Goal: Communication & Community: Answer question/provide support

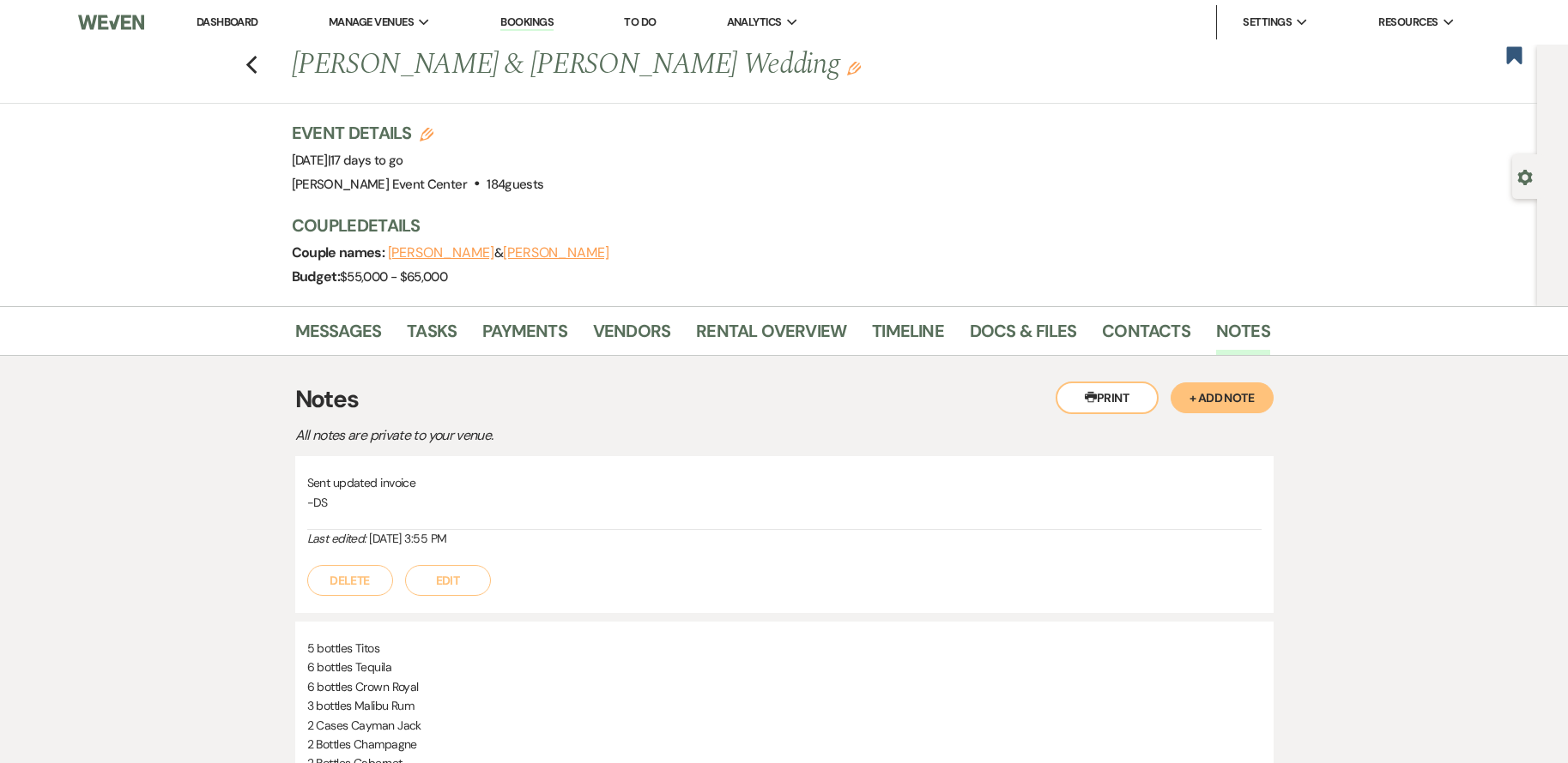
click at [337, 335] on link "Messages" at bounding box center [338, 336] width 86 height 37
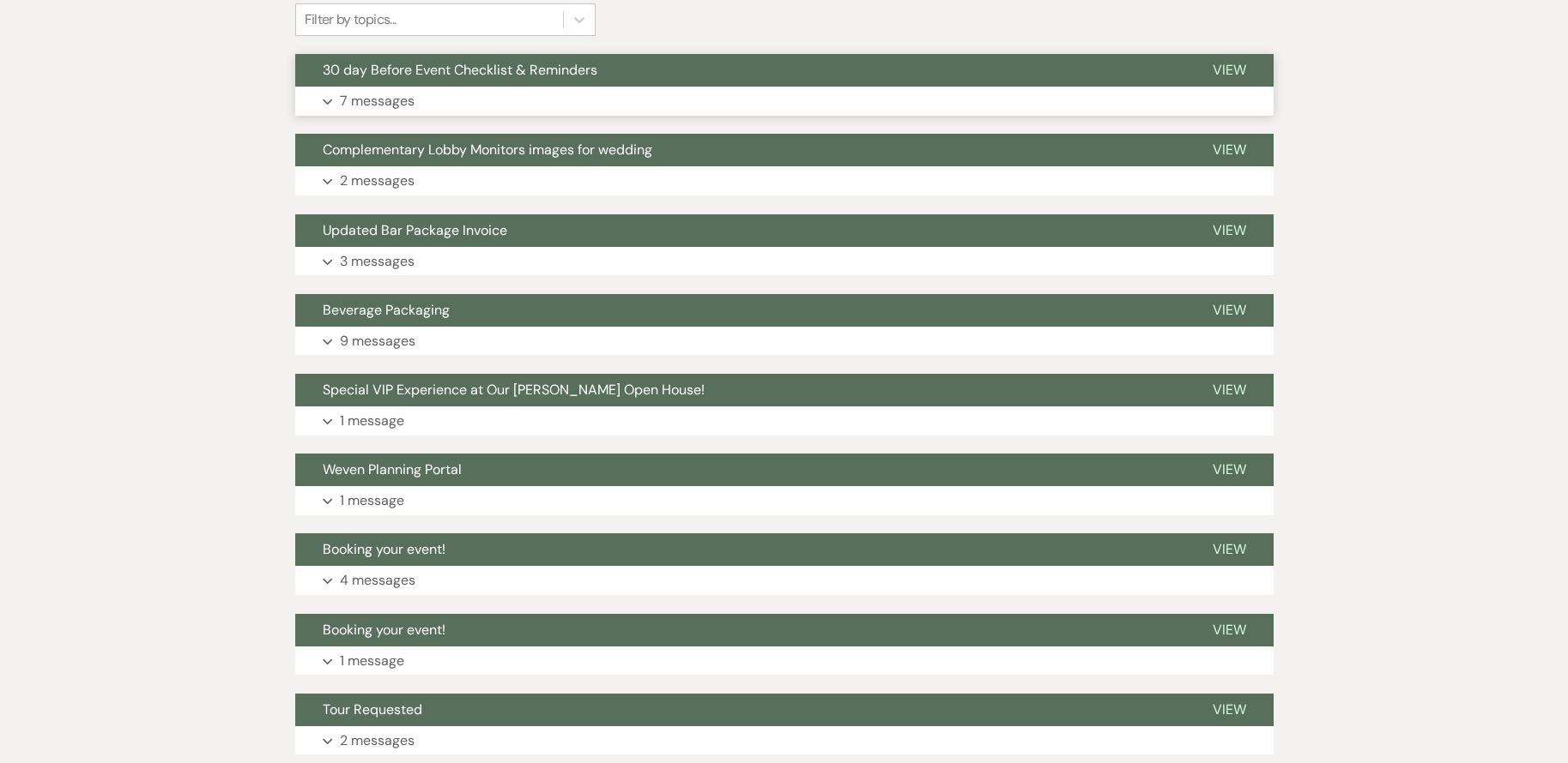
scroll to position [429, 0]
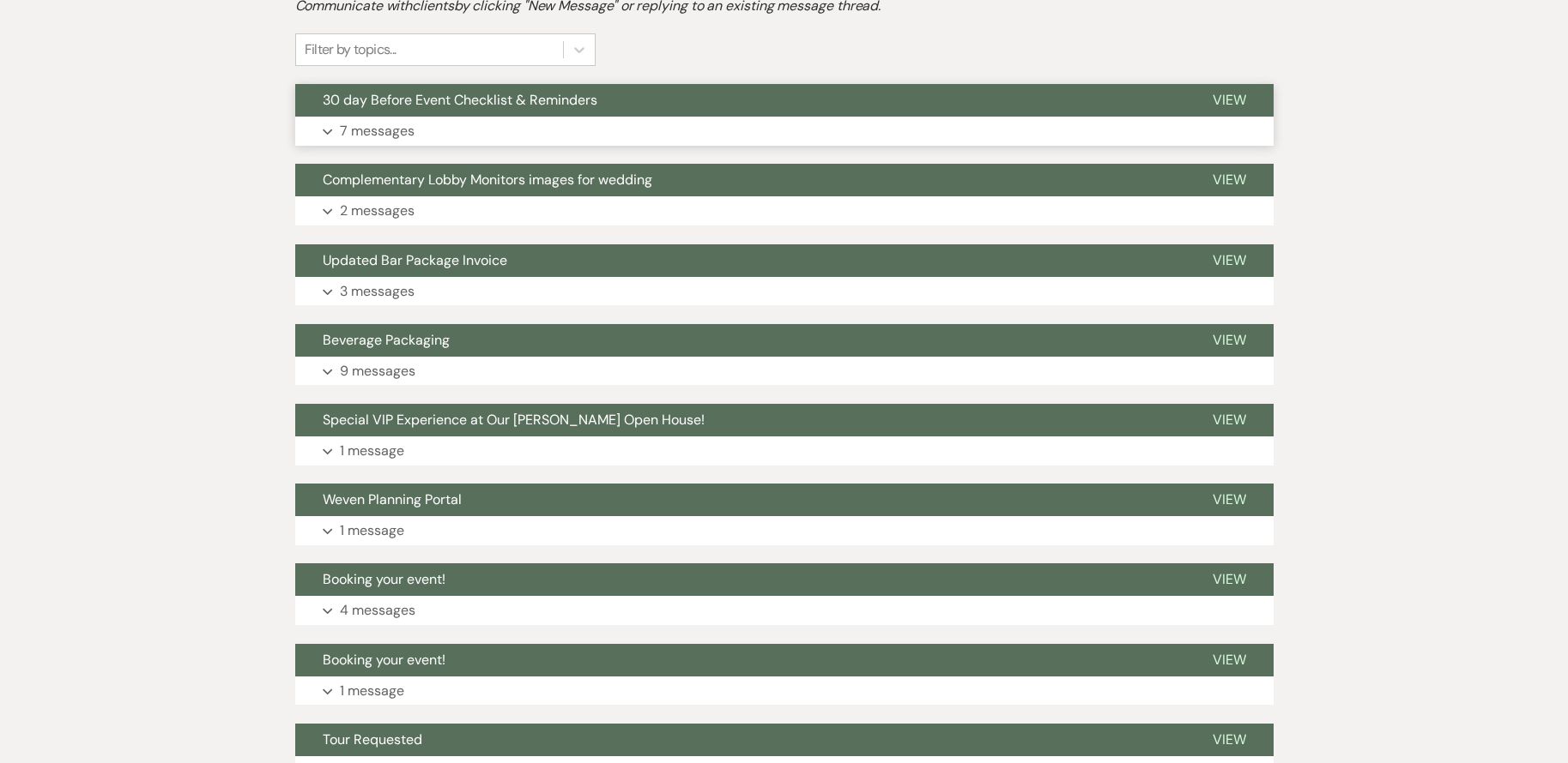
click at [608, 132] on button "Expand 7 messages" at bounding box center [784, 131] width 978 height 29
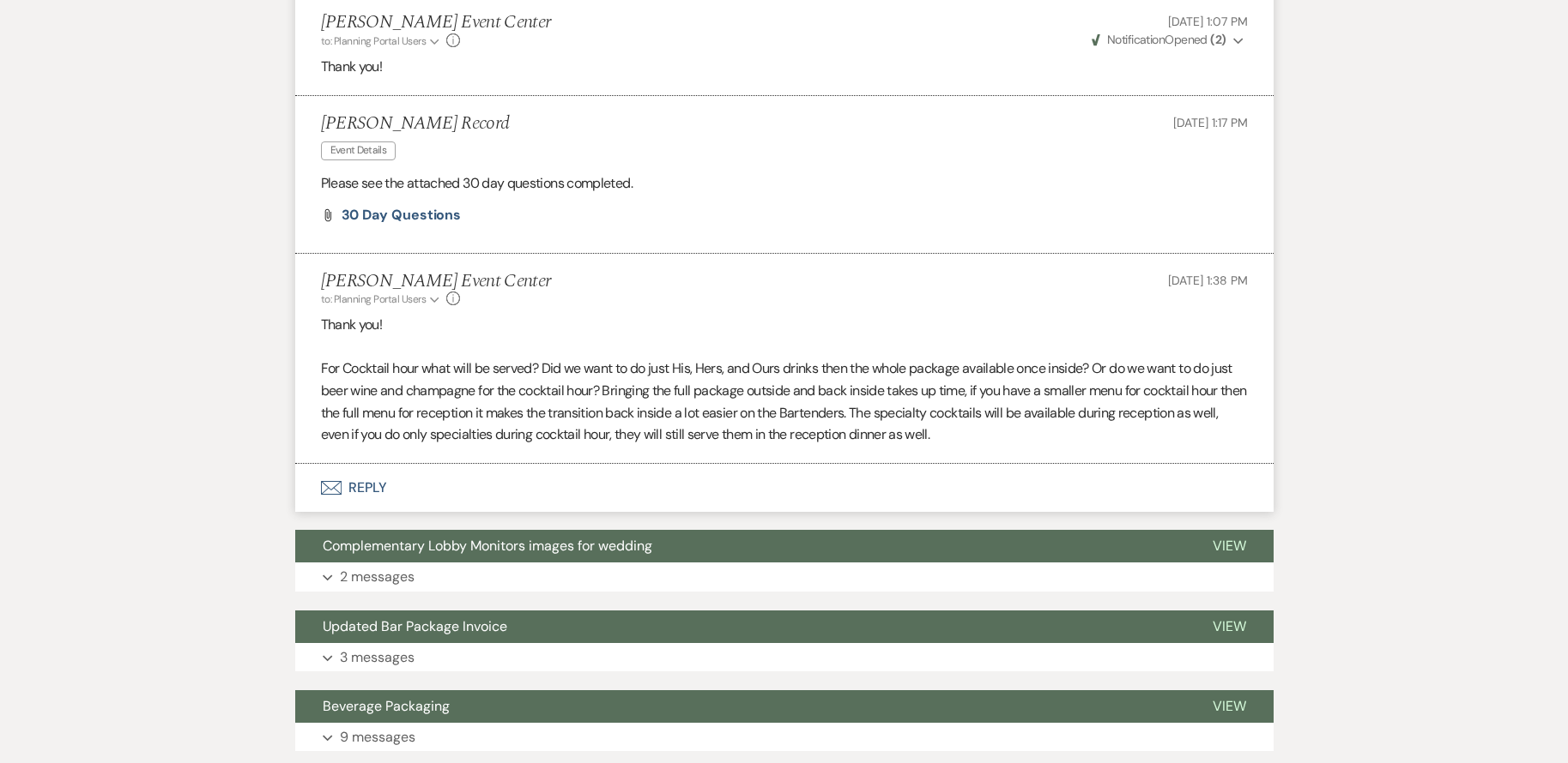
scroll to position [1973, 0]
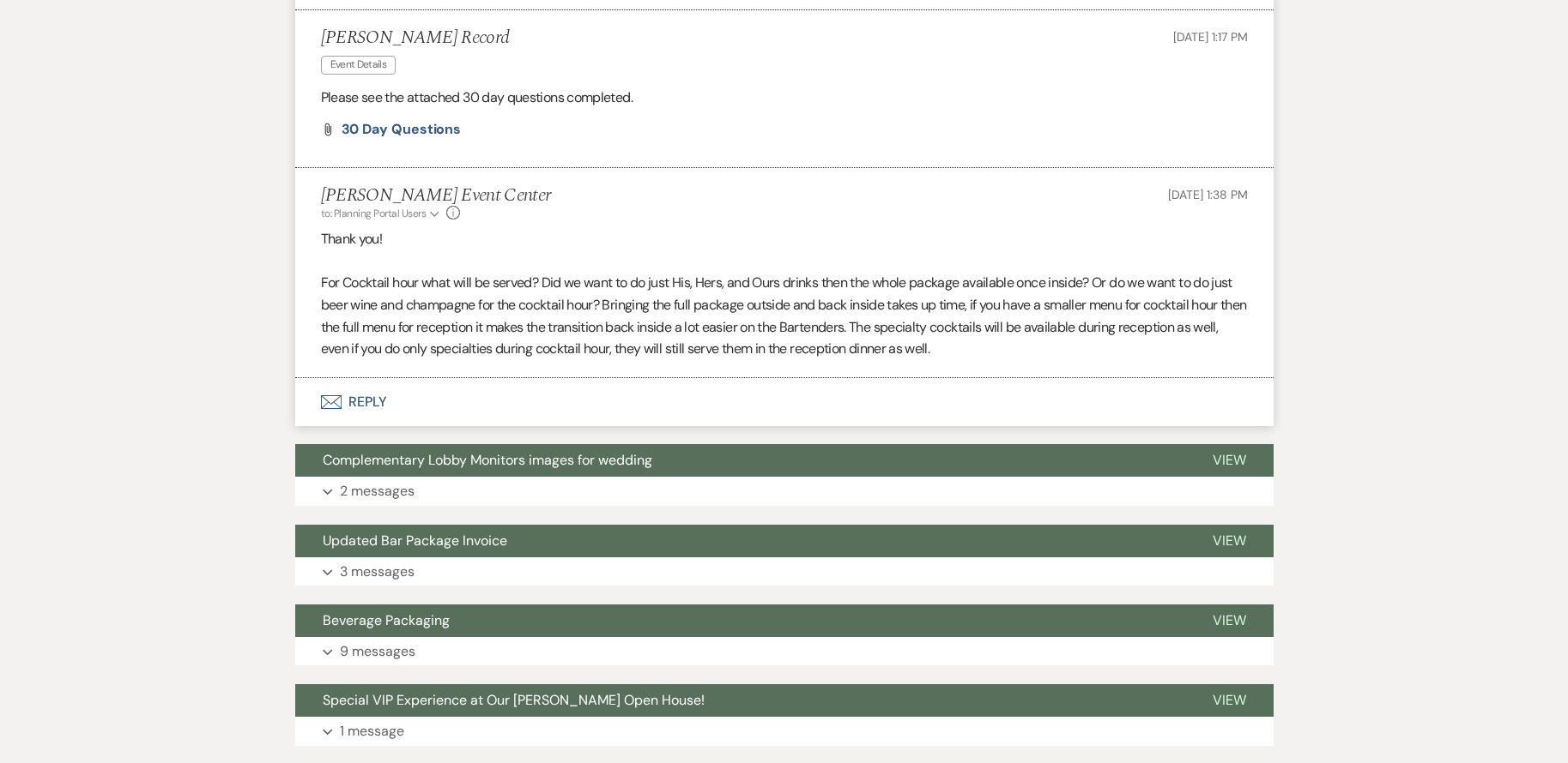
click at [354, 405] on button "Envelope Reply" at bounding box center [784, 402] width 978 height 48
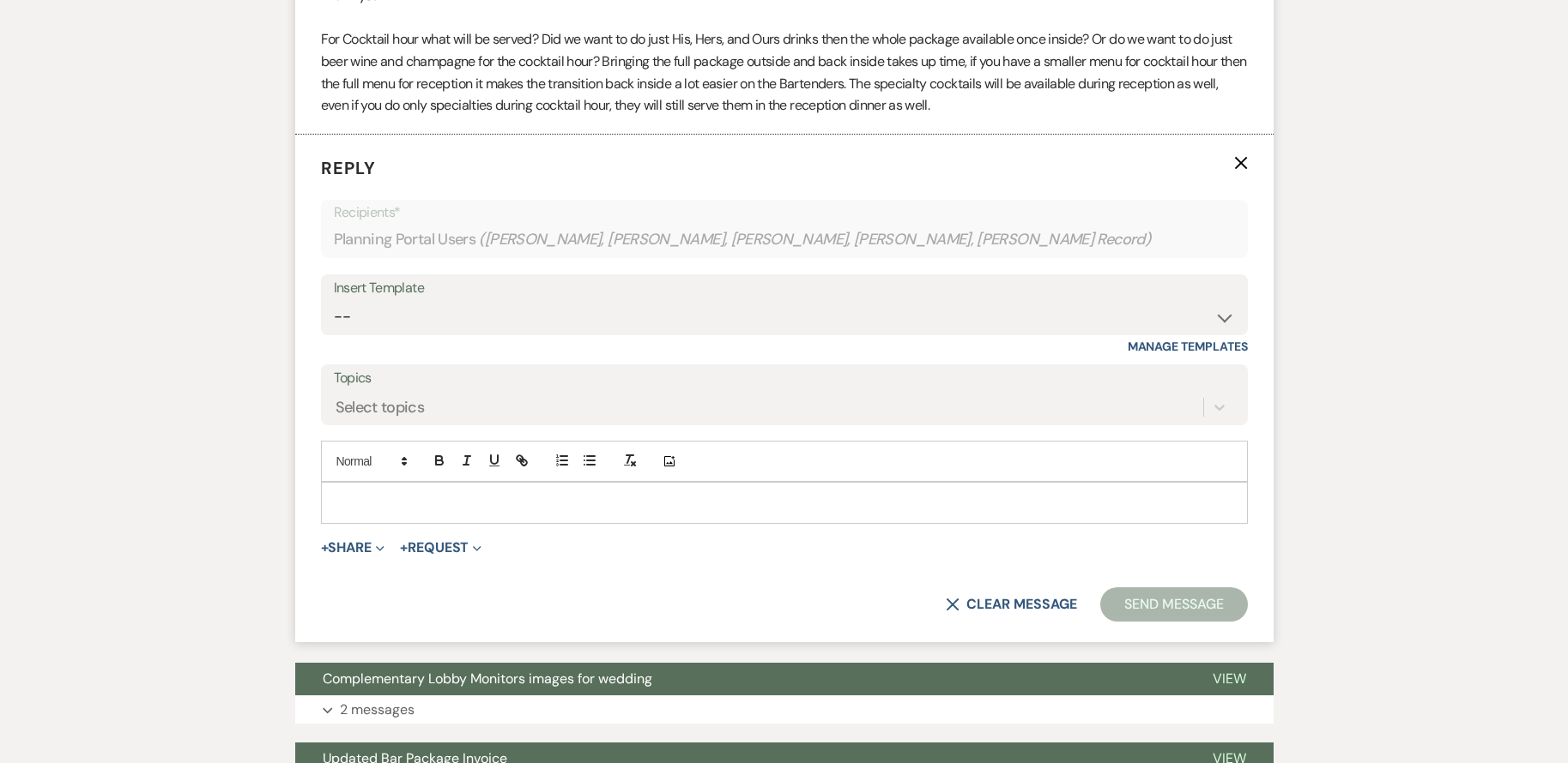
scroll to position [2224, 0]
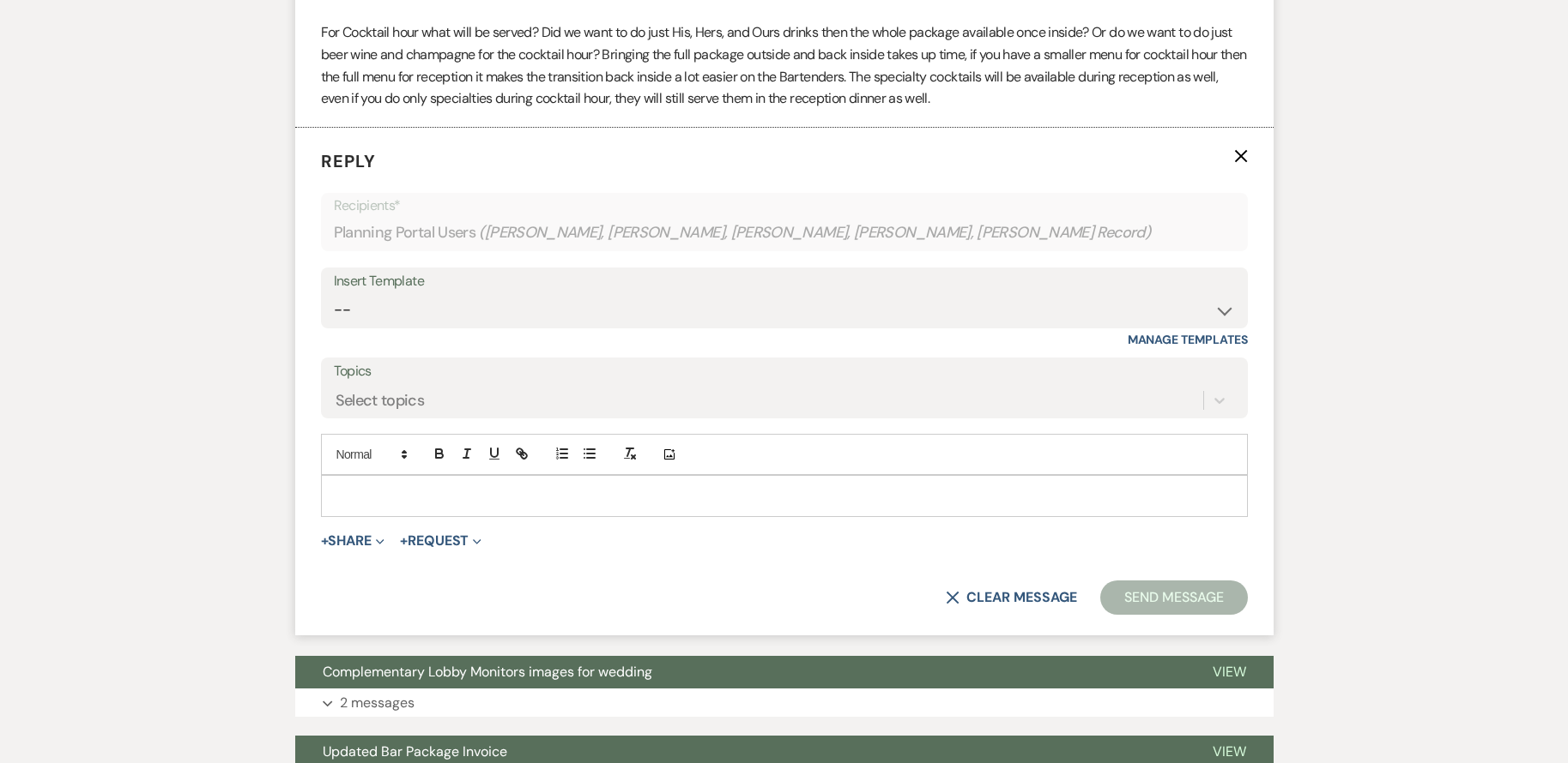
click at [440, 493] on p at bounding box center [784, 496] width 900 height 19
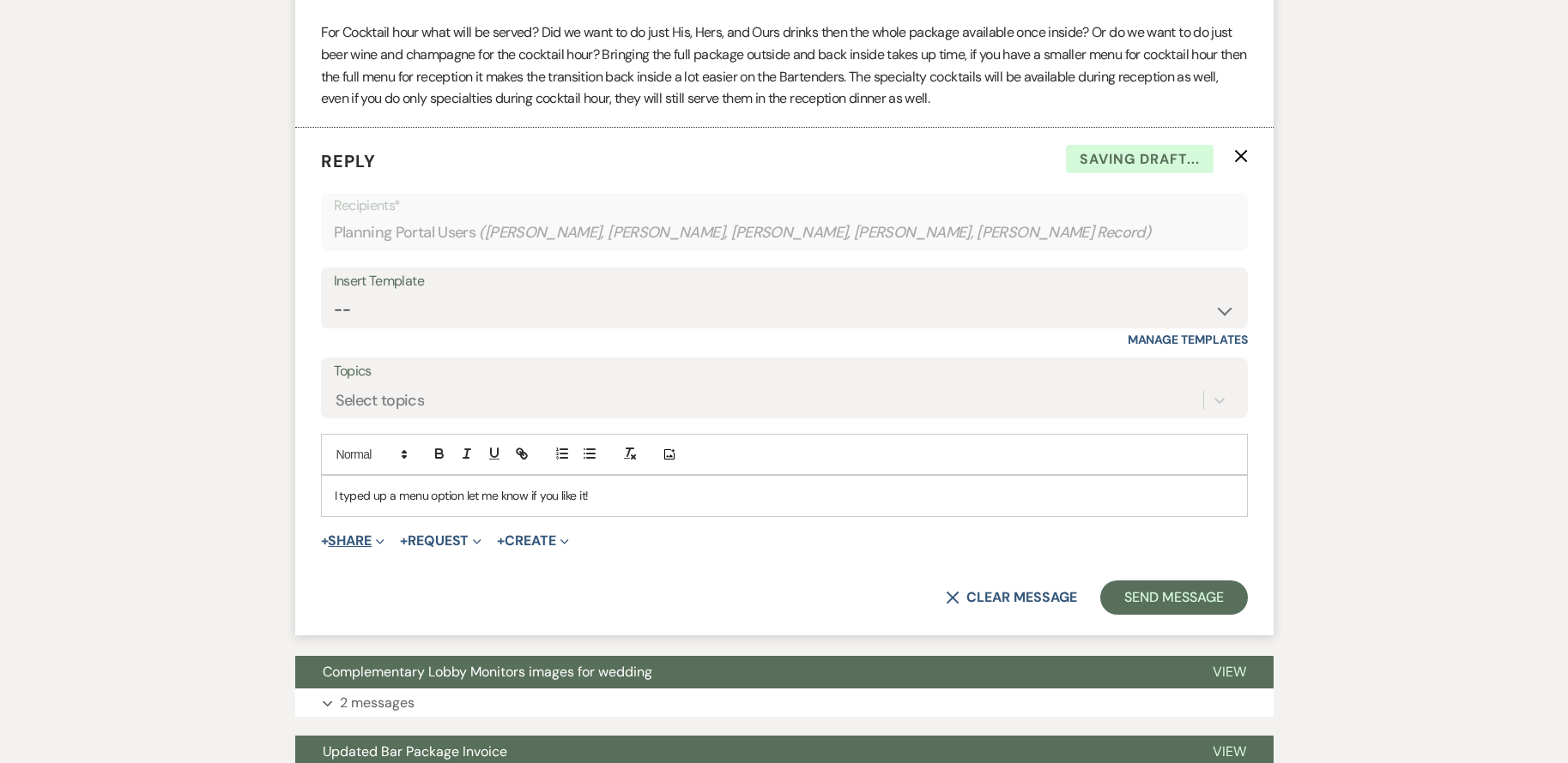
click at [366, 535] on button "+ Share Expand" at bounding box center [352, 541] width 64 height 13
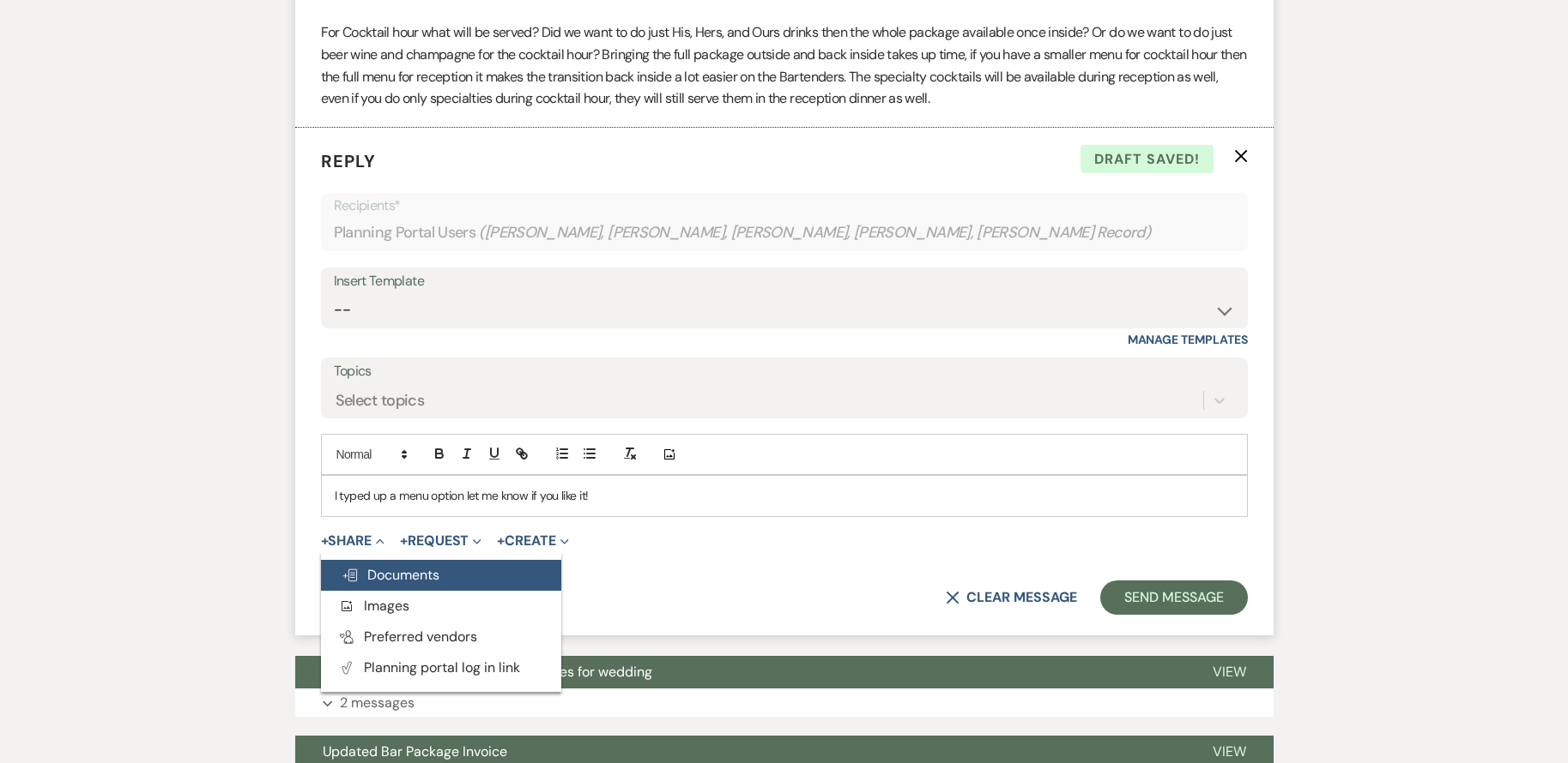
click at [434, 574] on span "Doc Upload Documents" at bounding box center [391, 575] width 98 height 18
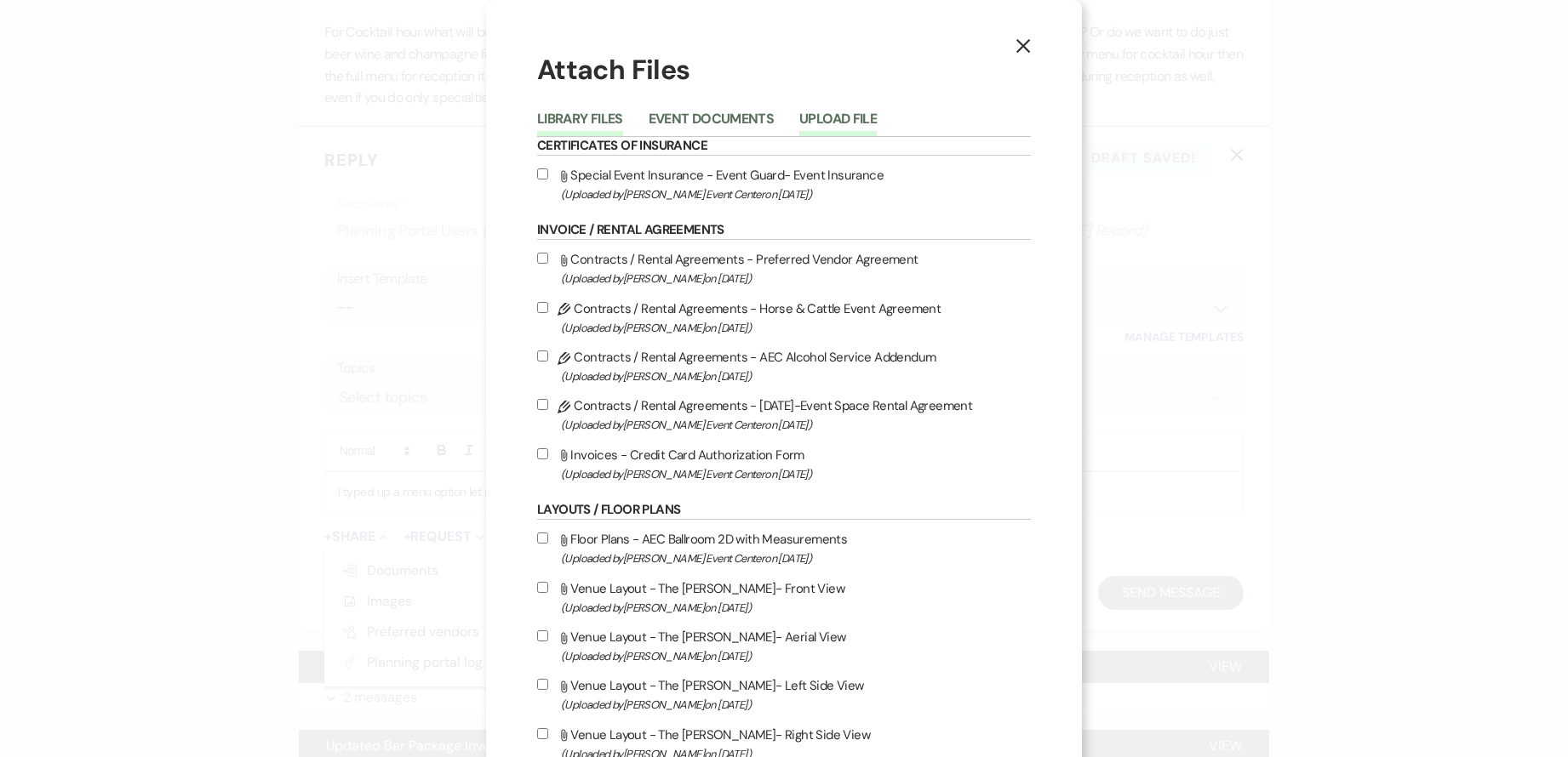
click at [854, 114] on button "Upload File" at bounding box center [837, 124] width 77 height 24
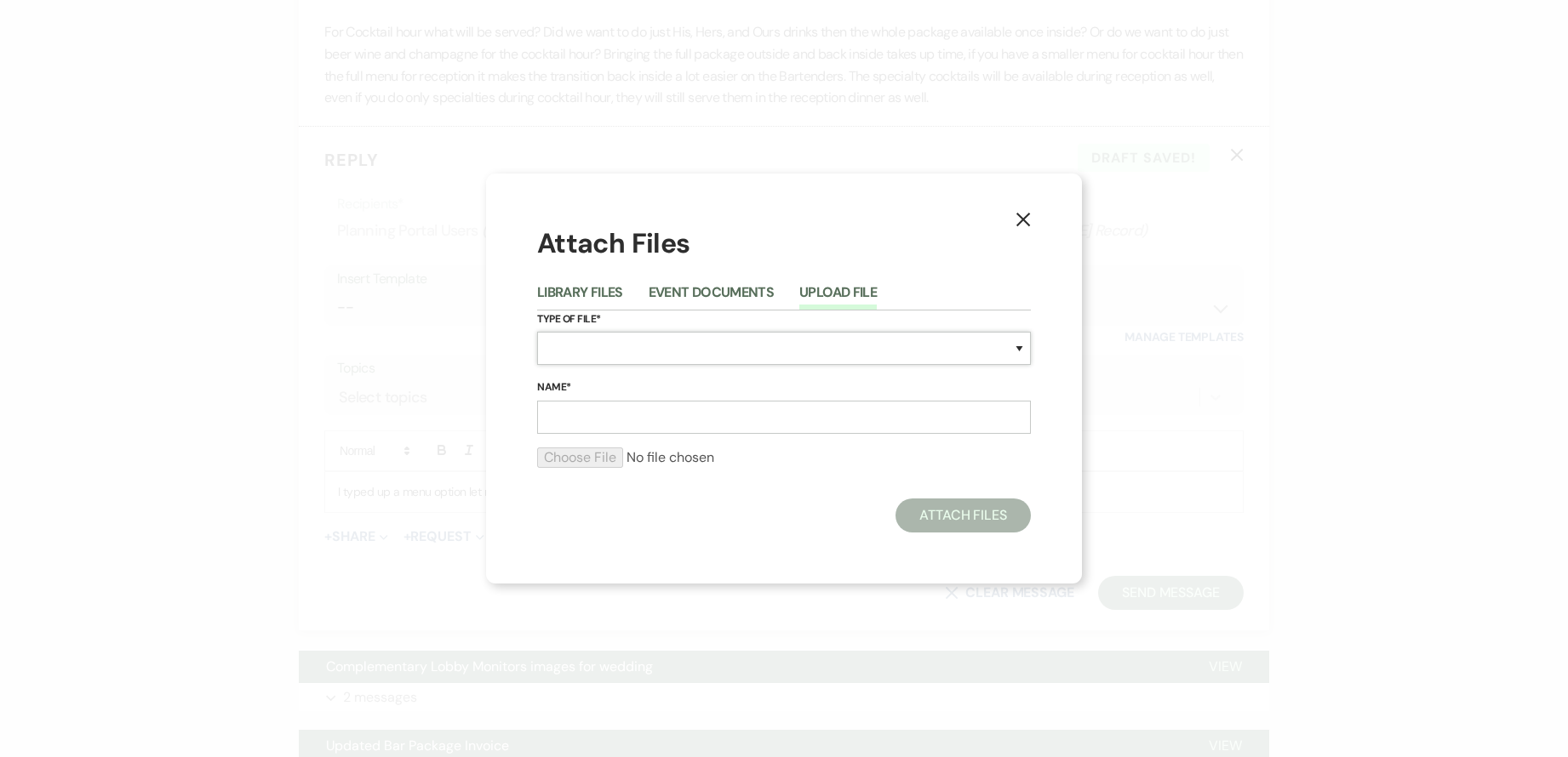
click at [663, 343] on select "Special Event Insurance Vendor Certificate of Insurance Contracts / Rental Agre…" at bounding box center [784, 349] width 493 height 33
select select "67"
click at [537, 332] on select "Special Event Insurance Vendor Certificate of Insurance Contracts / Rental Agre…" at bounding box center [784, 349] width 493 height 33
click at [635, 422] on input "Name*" at bounding box center [784, 417] width 493 height 33
type input "Bar Menu"
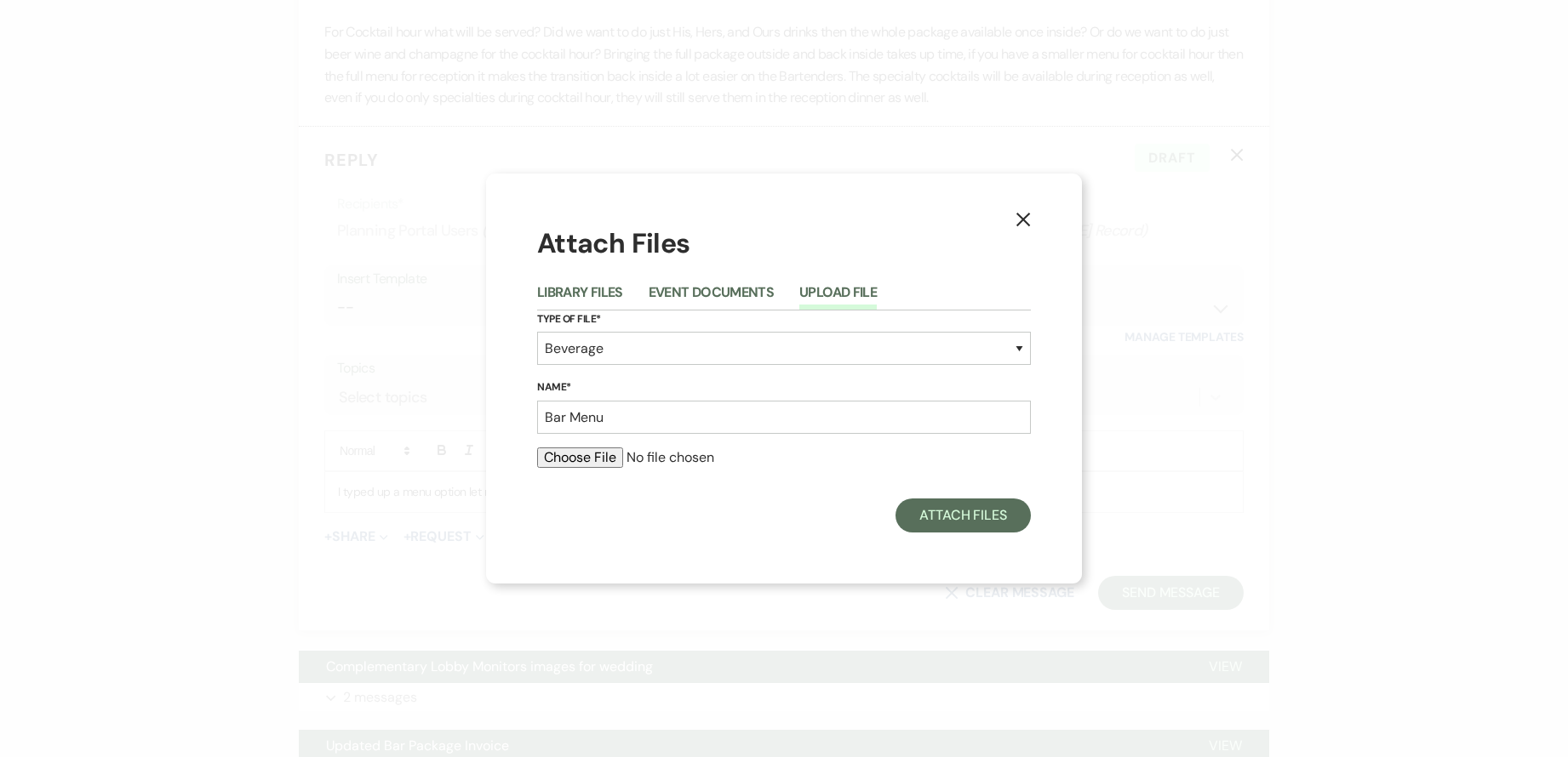
click at [593, 450] on input "file" at bounding box center [784, 457] width 493 height 20
type input "C:\fakepath\Alchemist @ The [PERSON_NAME] (1).png"
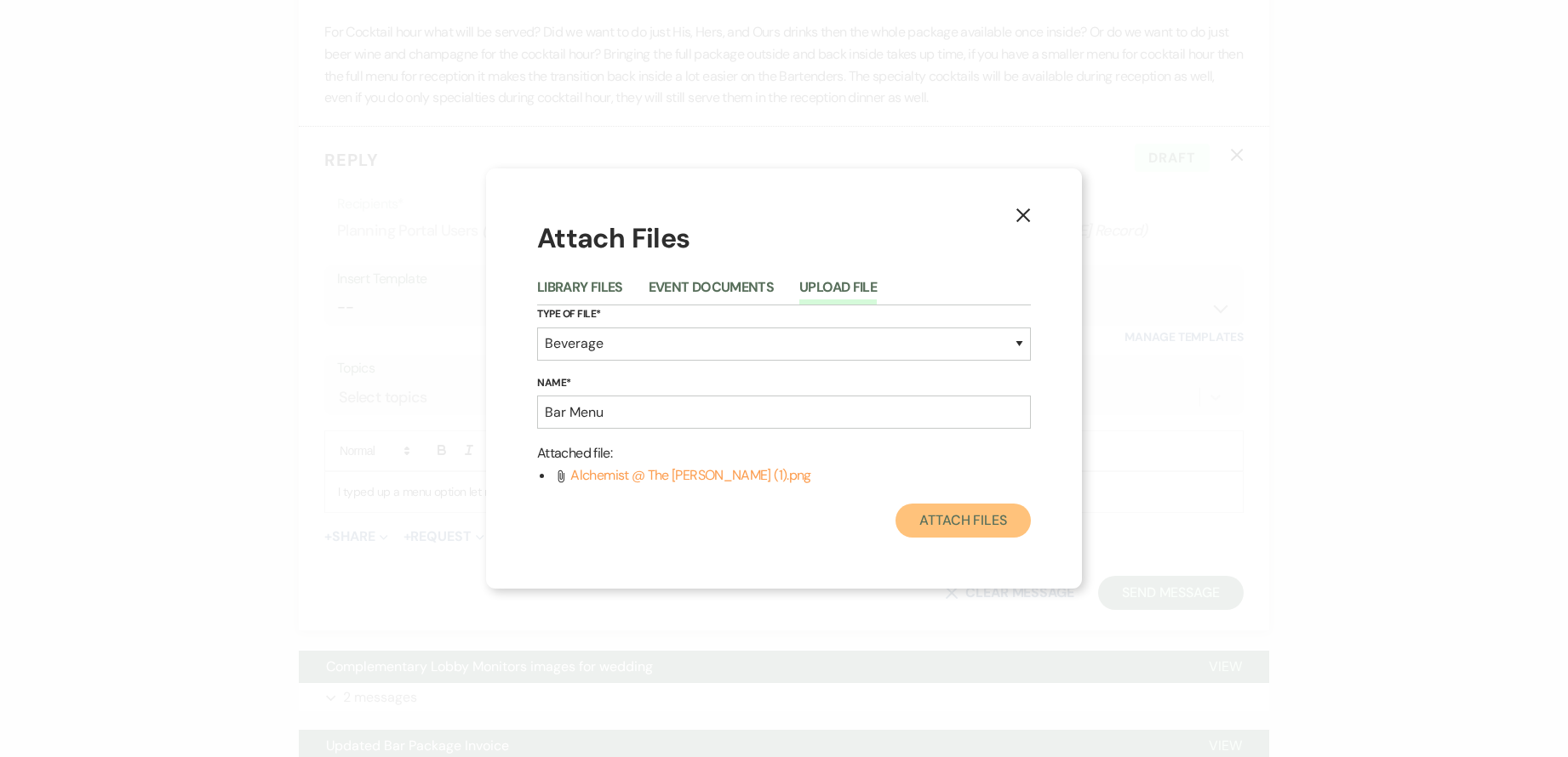
click at [951, 517] on button "Attach Files" at bounding box center [963, 521] width 135 height 34
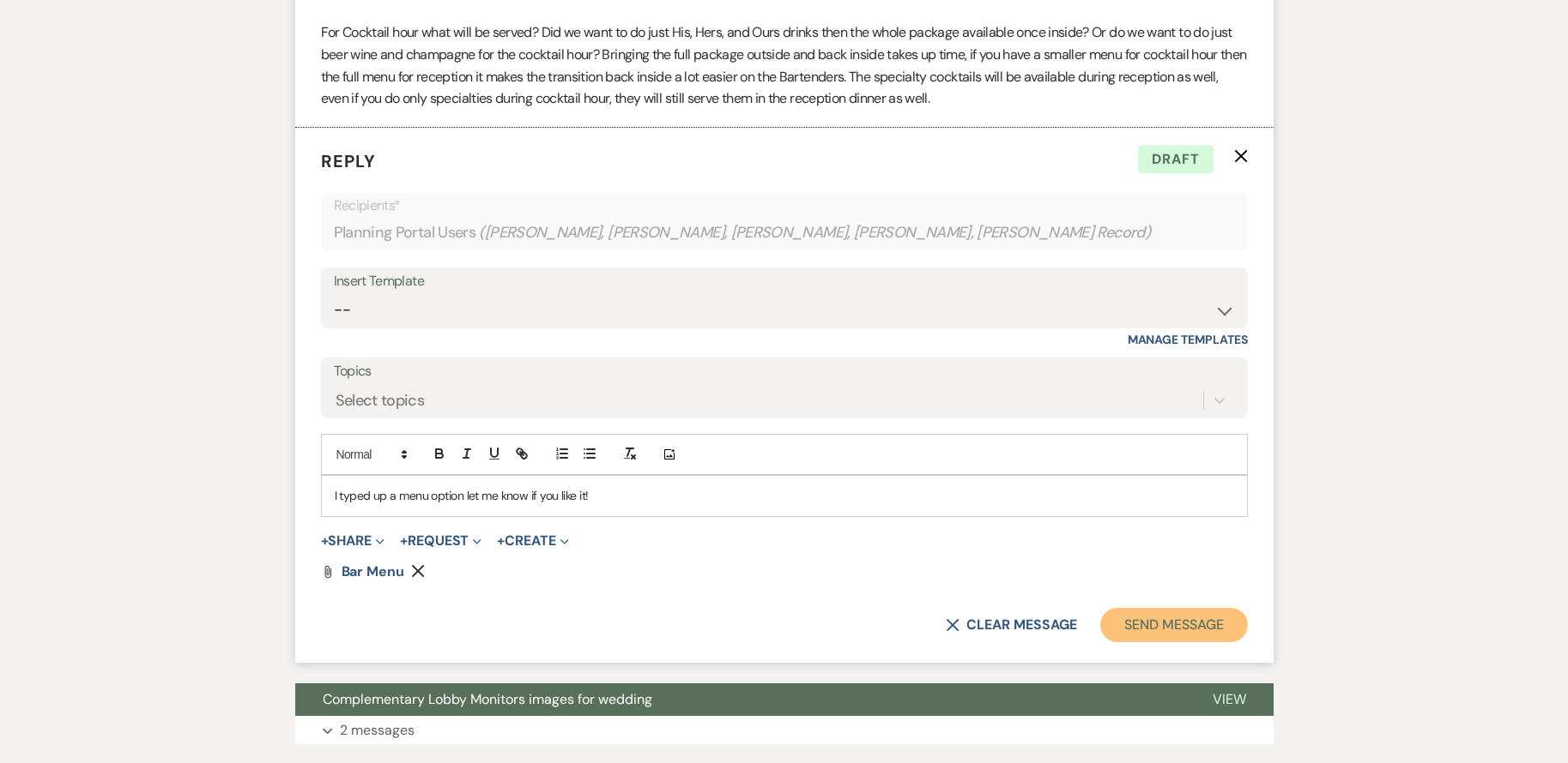
click at [1161, 625] on button "Send Message" at bounding box center [1173, 626] width 147 height 35
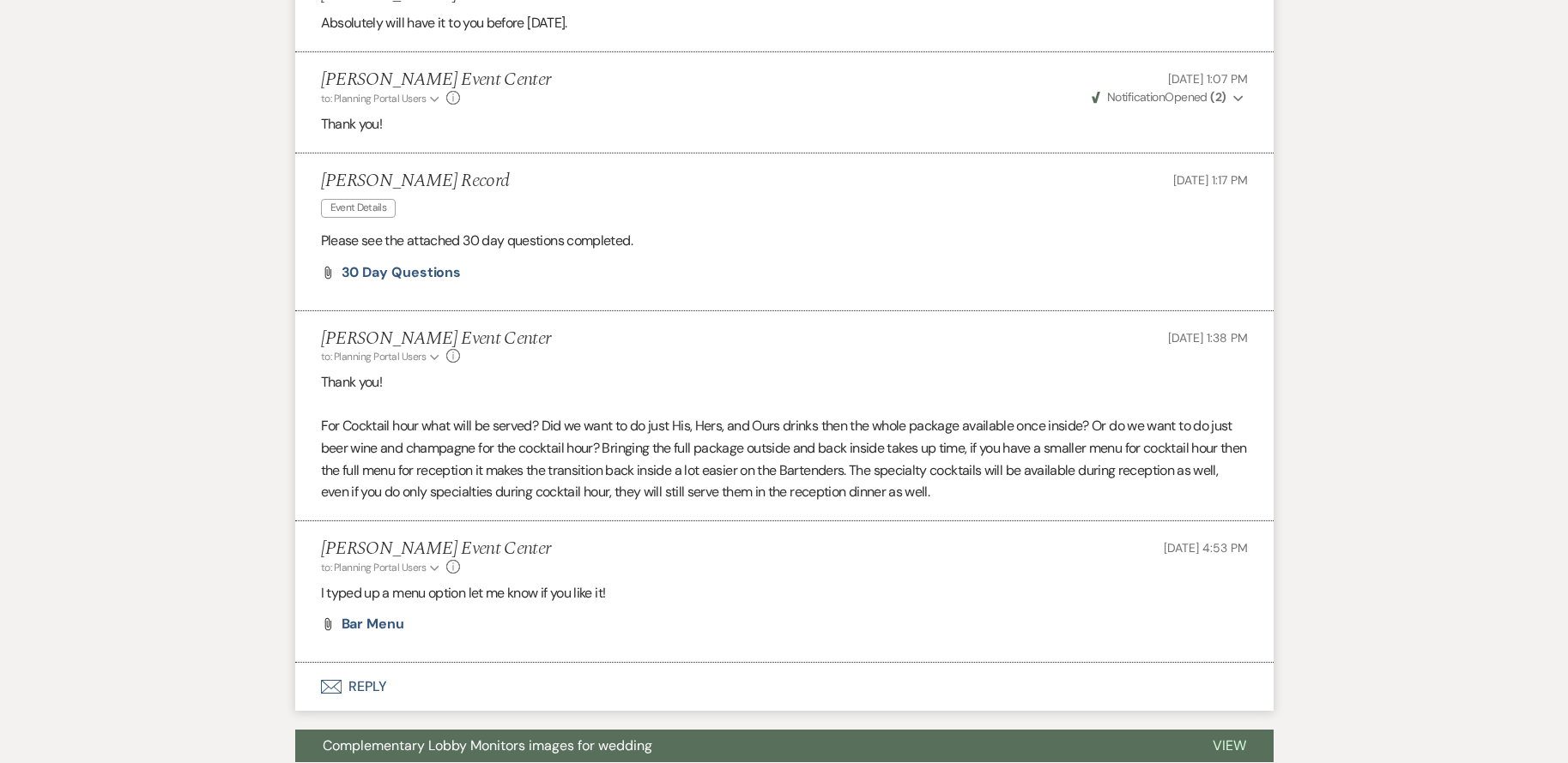
scroll to position [2316, 0]
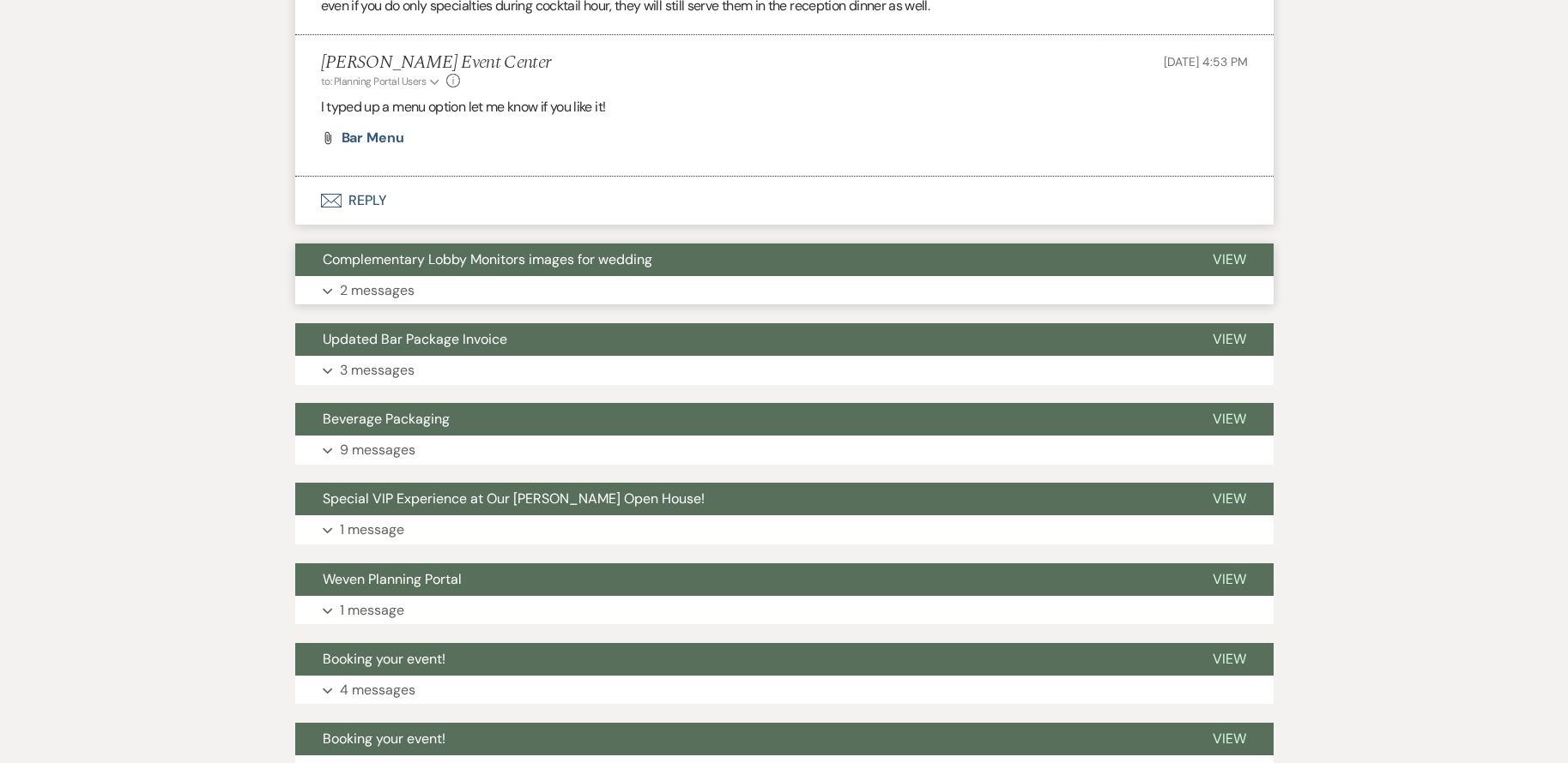
click at [618, 284] on button "Expand 2 messages" at bounding box center [784, 291] width 978 height 29
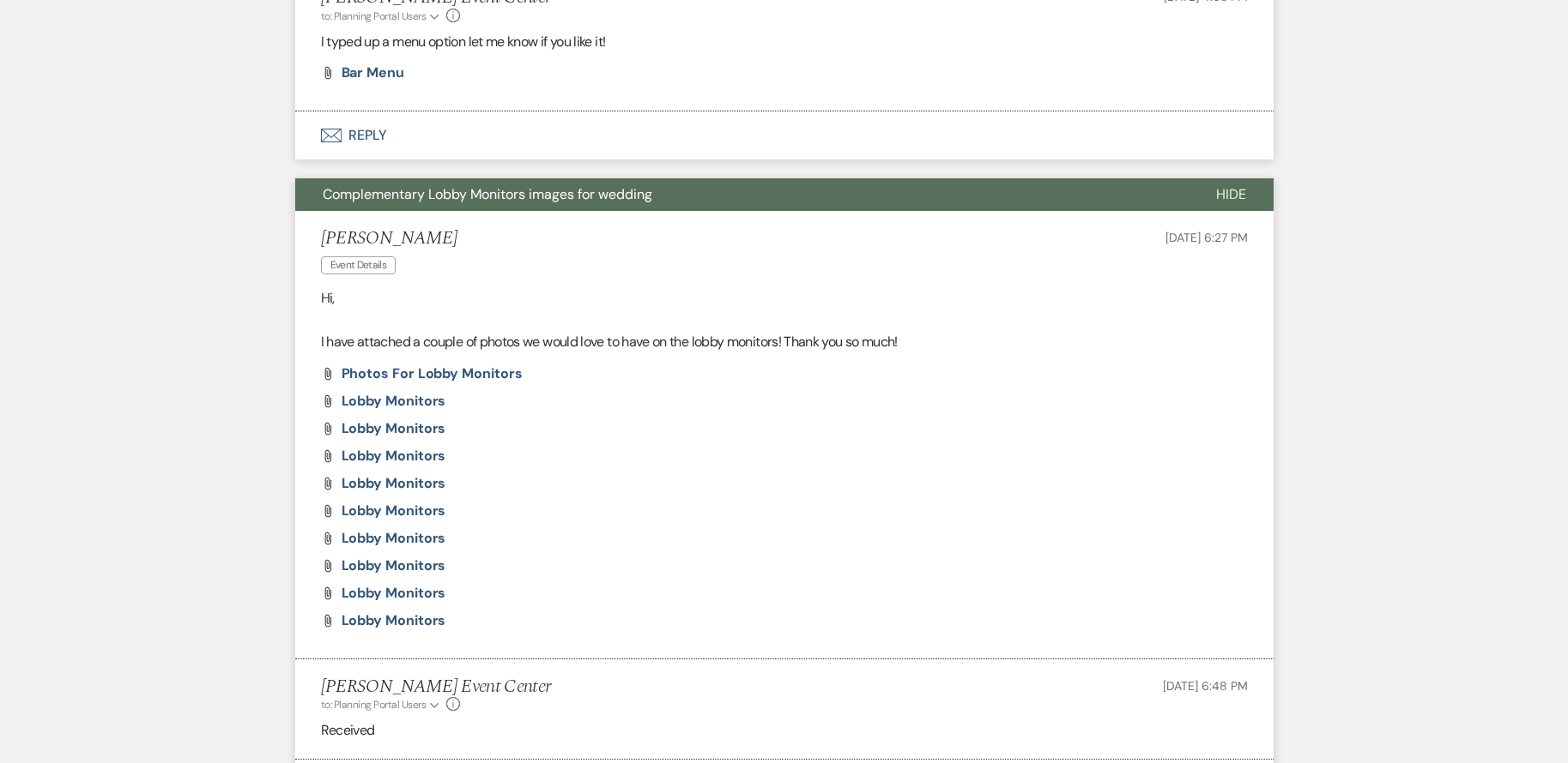
scroll to position [2488, 0]
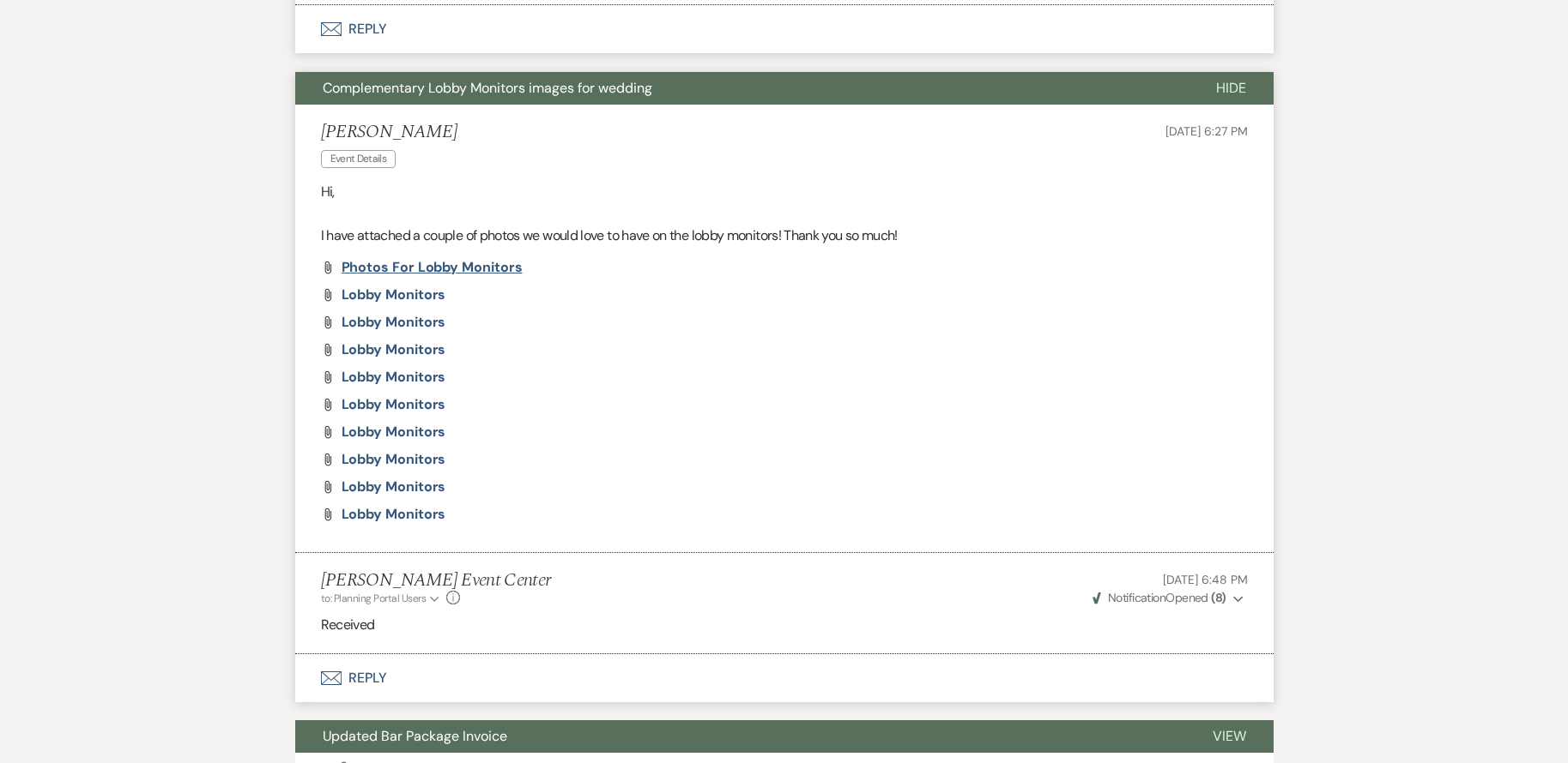
click at [408, 271] on span "Photos for Lobby Monitors" at bounding box center [432, 267] width 181 height 18
click at [424, 295] on span "Lobby Monitors" at bounding box center [394, 295] width 105 height 18
click at [1030, 253] on li "[PERSON_NAME] Event Details [DATE] 6:27 PM Hi, I have attached a couple of phot…" at bounding box center [784, 328] width 978 height 448
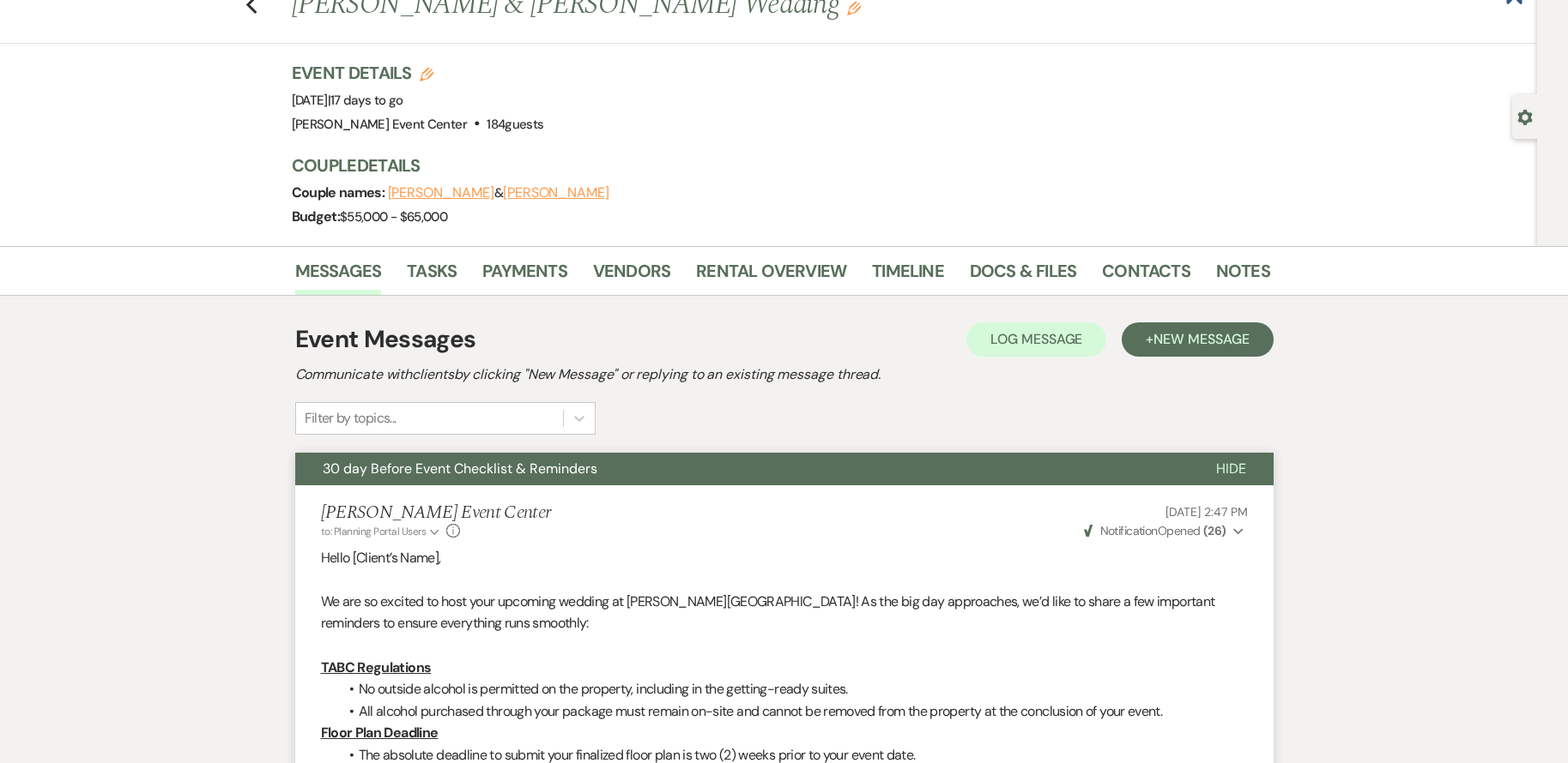
scroll to position [0, 0]
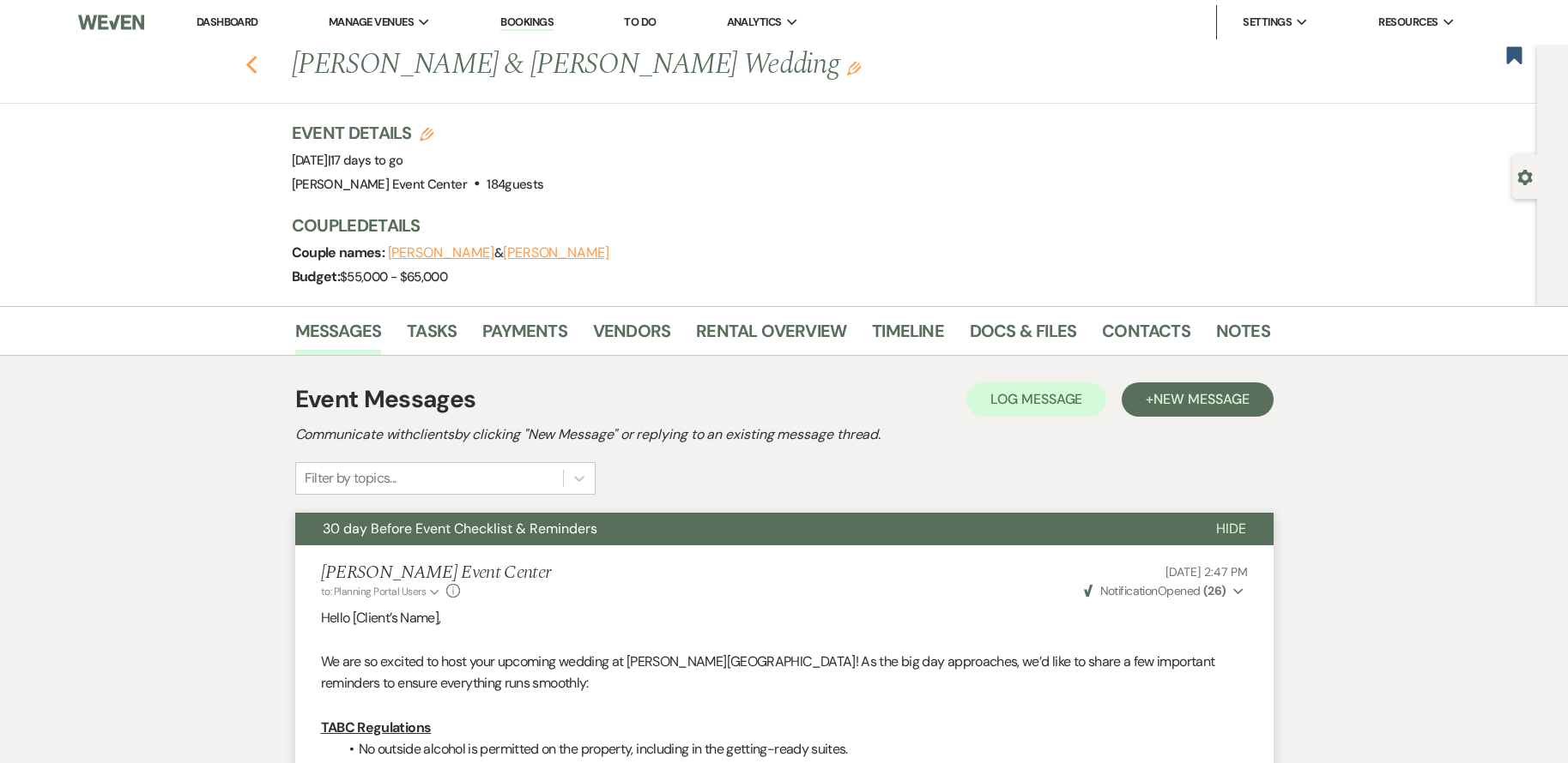
click at [254, 64] on use "button" at bounding box center [252, 65] width 12 height 19
select select "8"
select select "10"
select select "8"
select select "4"
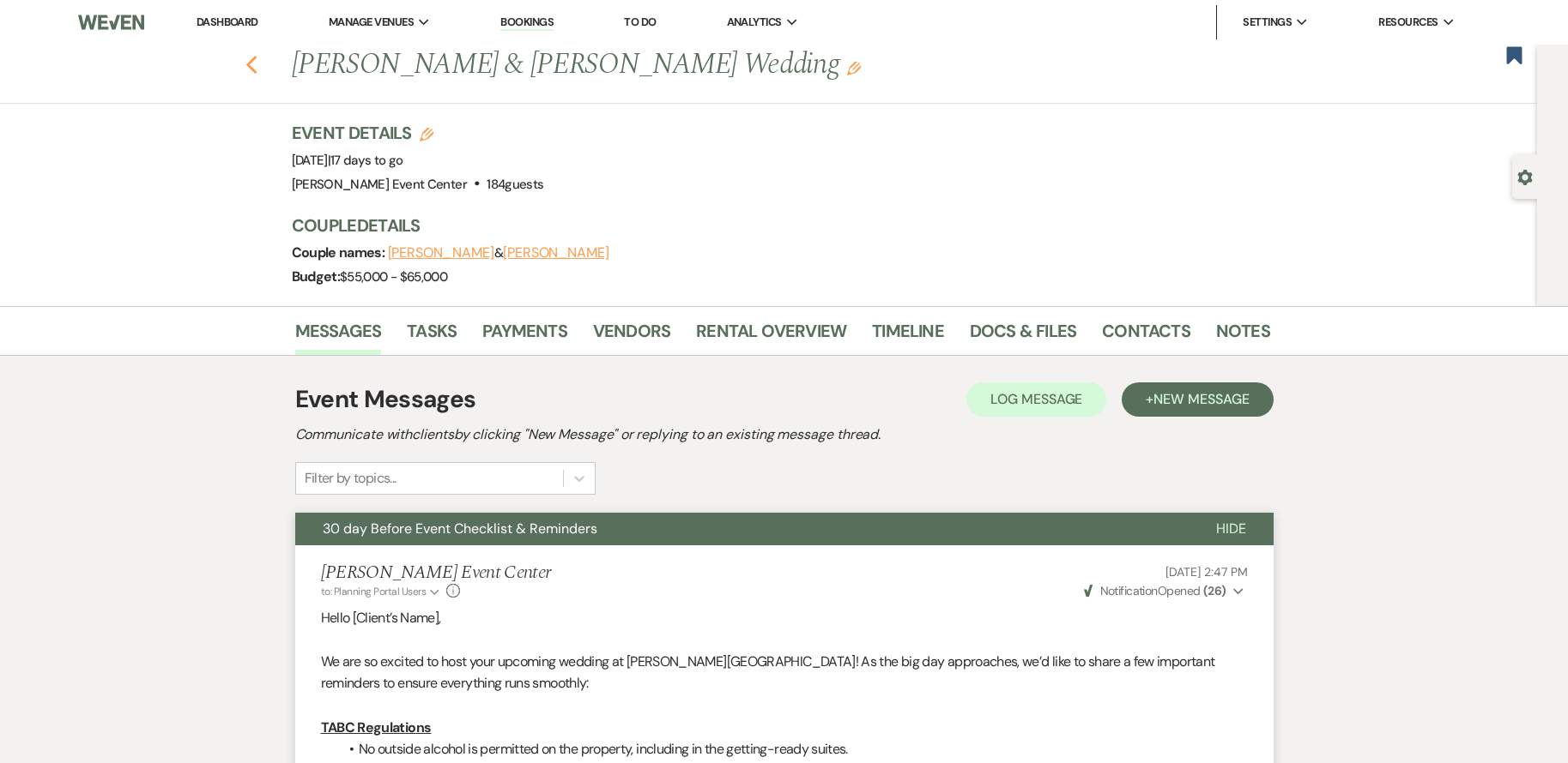
select select "8"
select select "1"
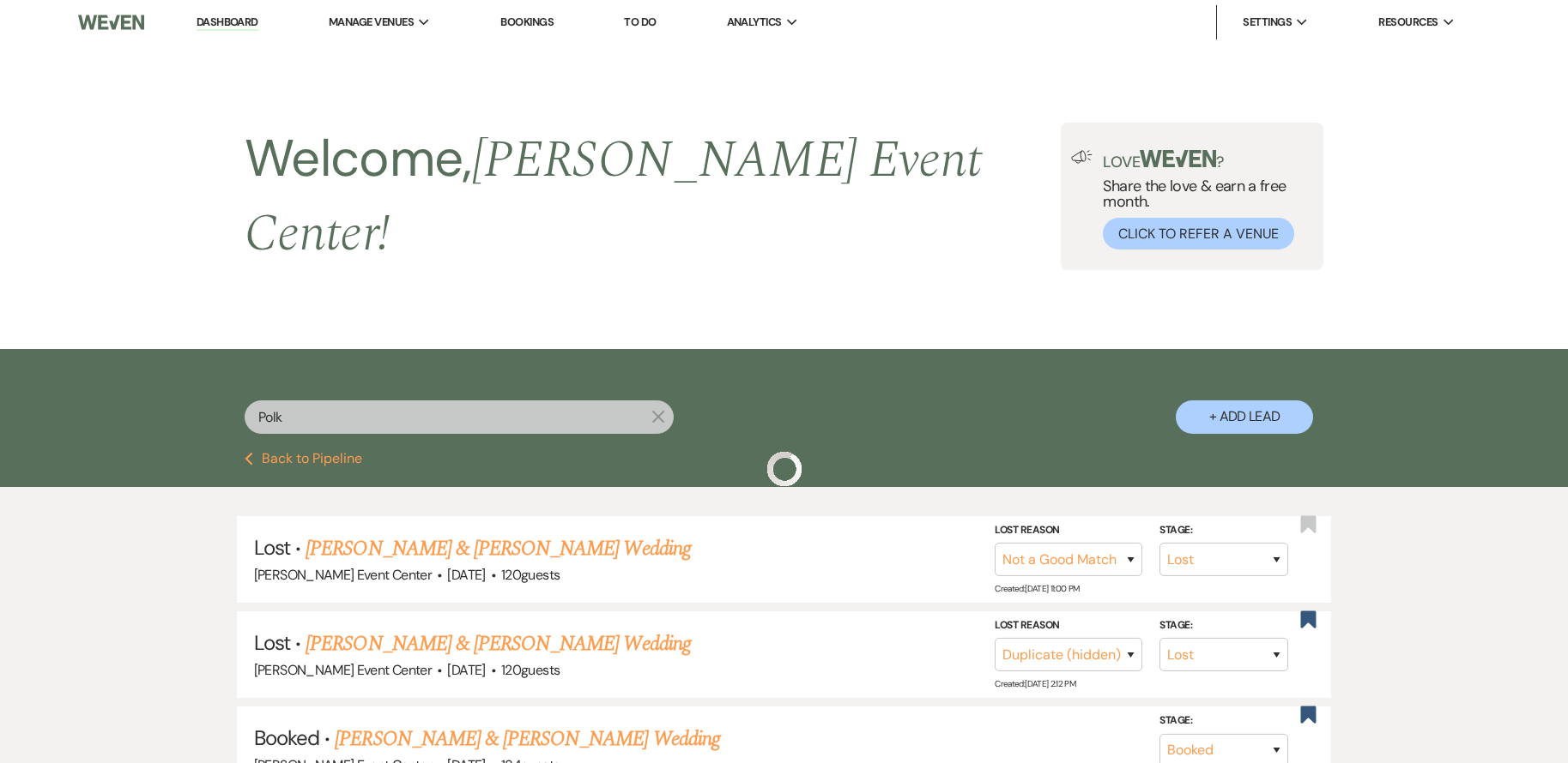
scroll to position [250, 0]
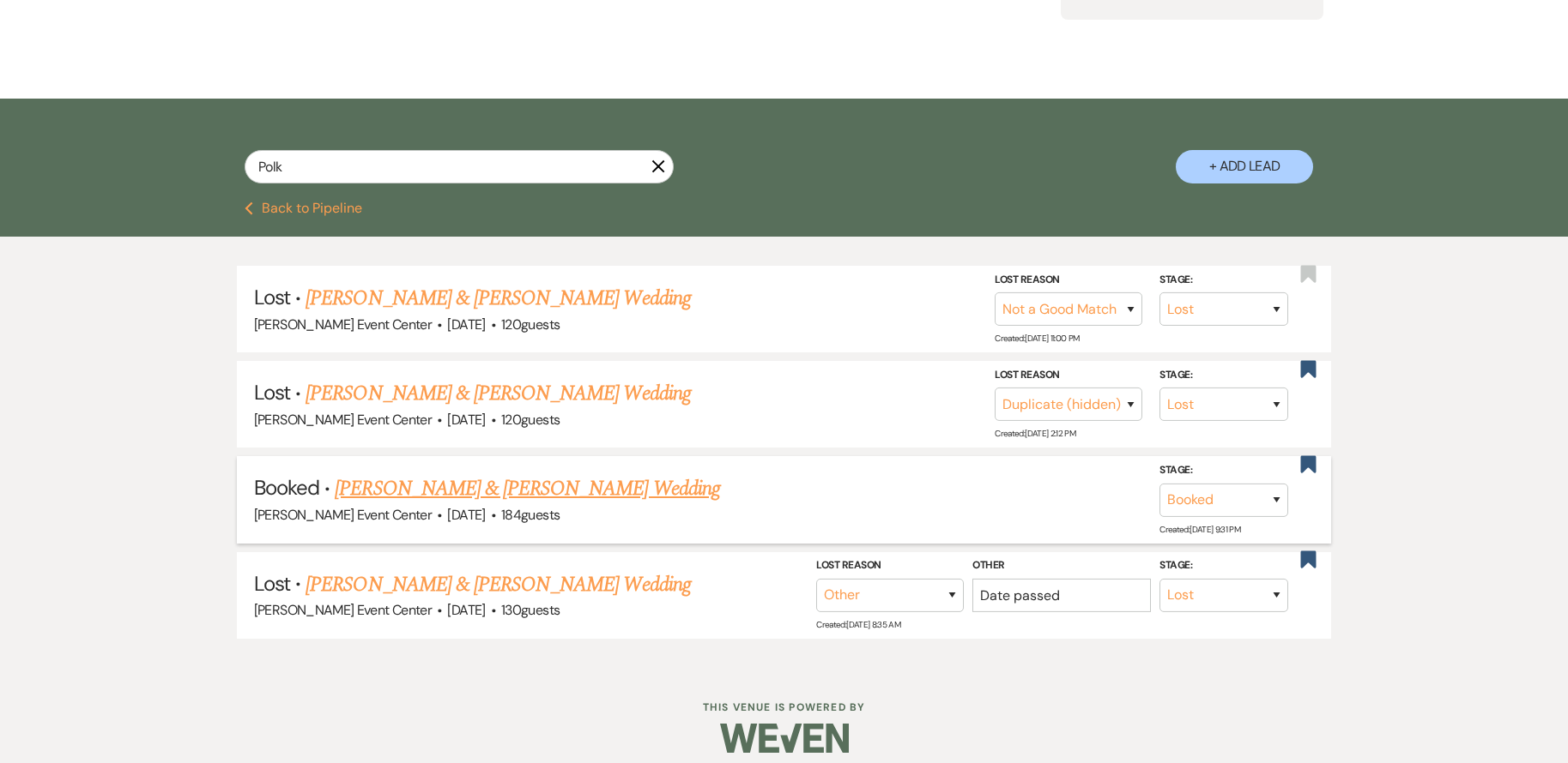
click at [557, 474] on link "[PERSON_NAME] & [PERSON_NAME] Wedding" at bounding box center [527, 489] width 384 height 31
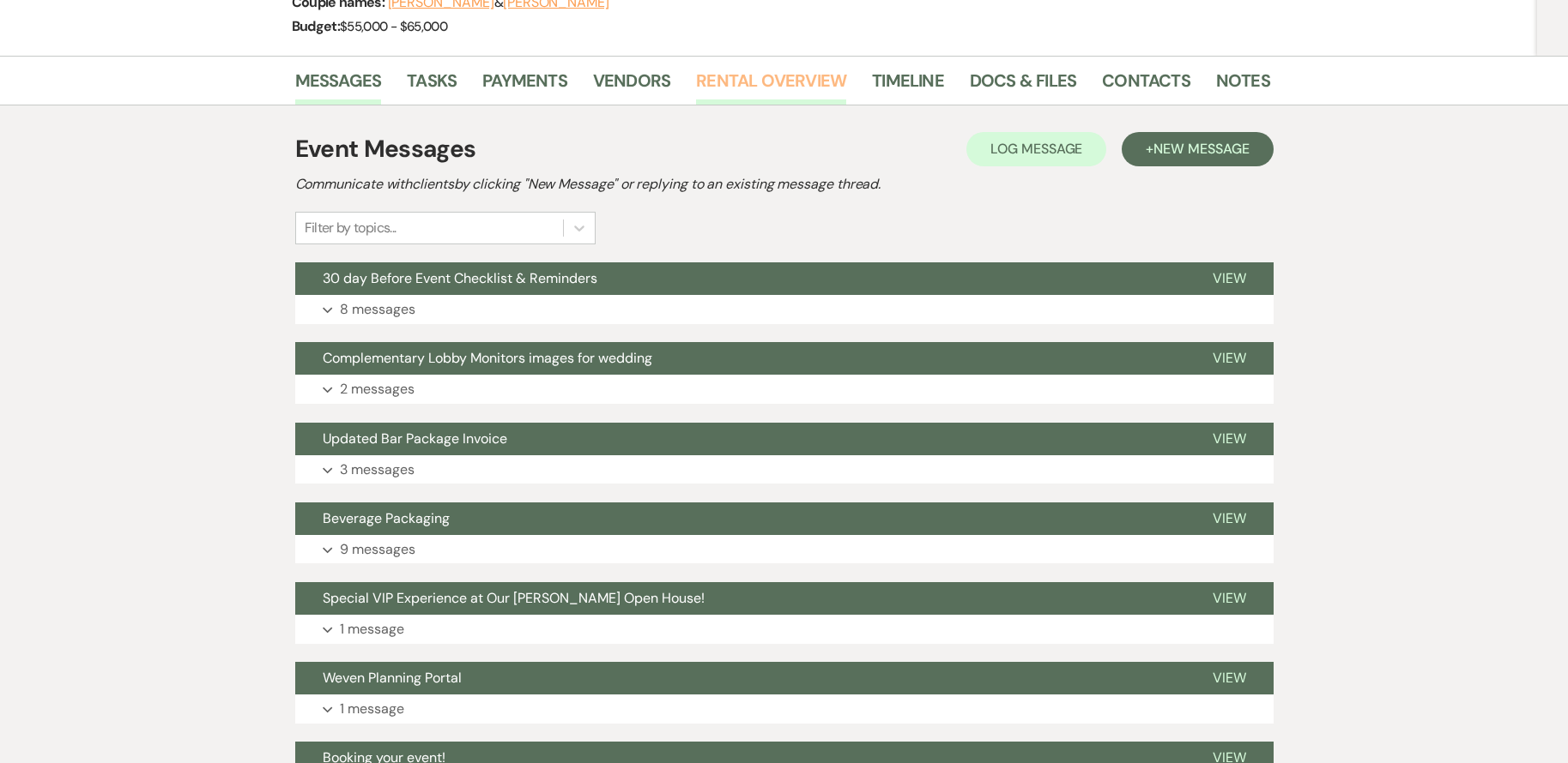
click at [779, 86] on link "Rental Overview" at bounding box center [771, 85] width 150 height 37
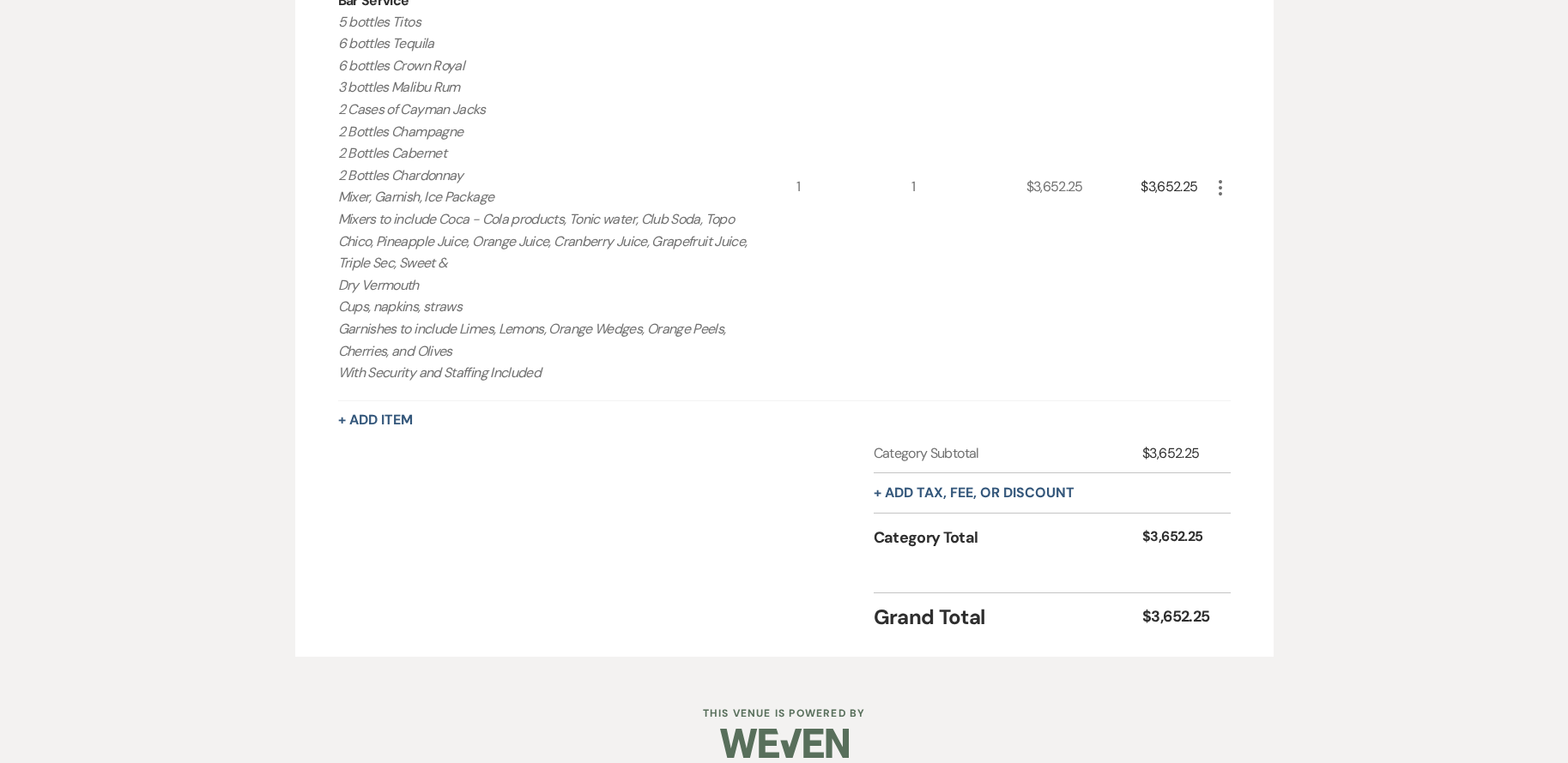
scroll to position [579, 0]
